Goal: Task Accomplishment & Management: Complete application form

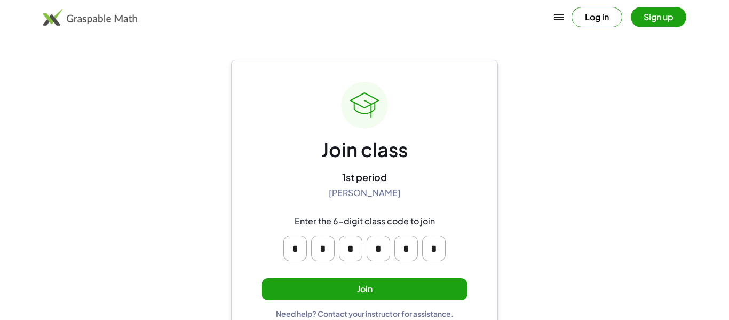
click at [352, 300] on div "Join class 1st period [PERSON_NAME] Enter the 6-digit class code to join * * * …" at bounding box center [365, 200] width 206 height 236
click at [347, 285] on button "Join" at bounding box center [365, 289] width 206 height 22
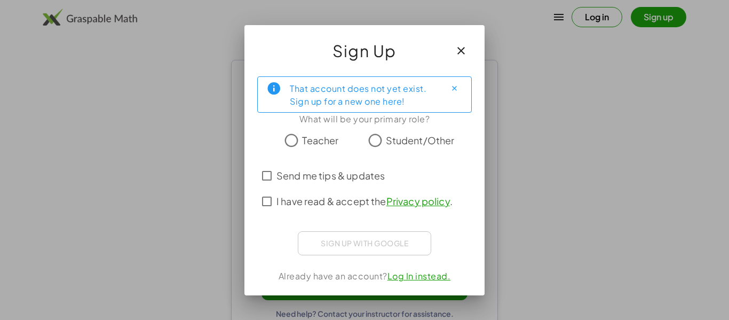
click at [438, 142] on span "Student/Other" at bounding box center [420, 140] width 69 height 14
click at [302, 198] on span "I have read & accept the Privacy policy ." at bounding box center [365, 201] width 176 height 14
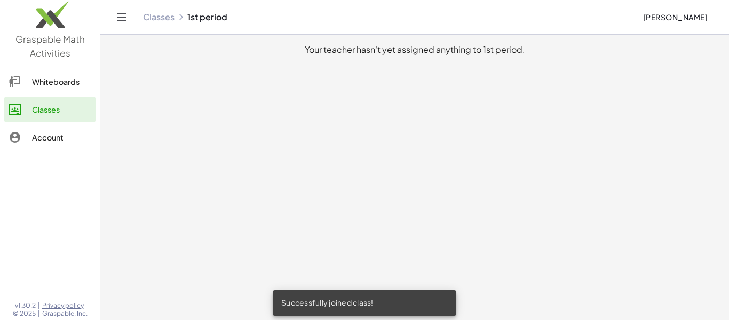
click at [383, 227] on main "Your teacher hasn't yet assigned anything to 1st period." at bounding box center [414, 160] width 629 height 320
click at [60, 133] on div "Account" at bounding box center [61, 137] width 59 height 13
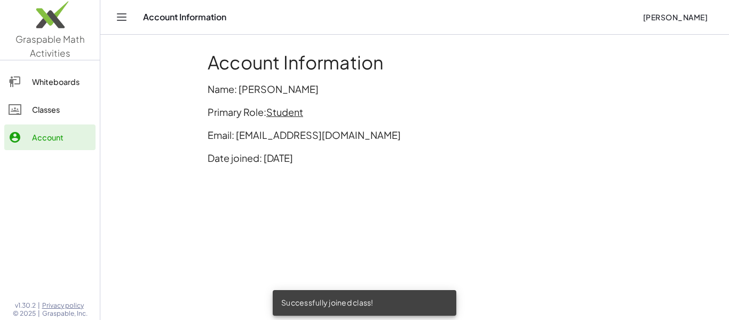
click at [45, 105] on div "Classes" at bounding box center [61, 109] width 59 height 13
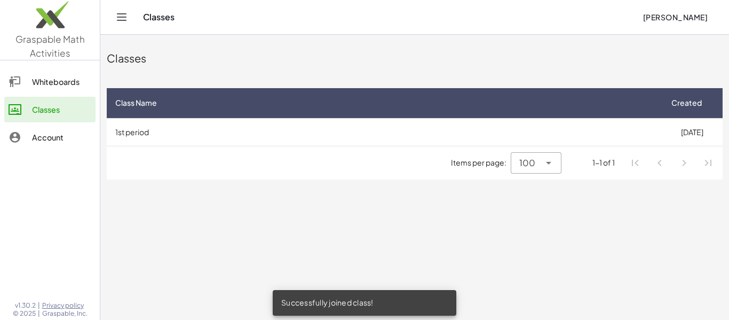
click at [54, 87] on div "Whiteboards" at bounding box center [61, 81] width 59 height 13
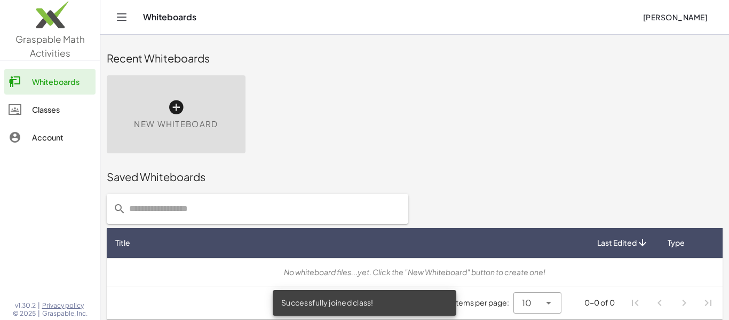
click at [61, 109] on div "Classes" at bounding box center [61, 109] width 59 height 13
